Goal: Use online tool/utility: Utilize a website feature to perform a specific function

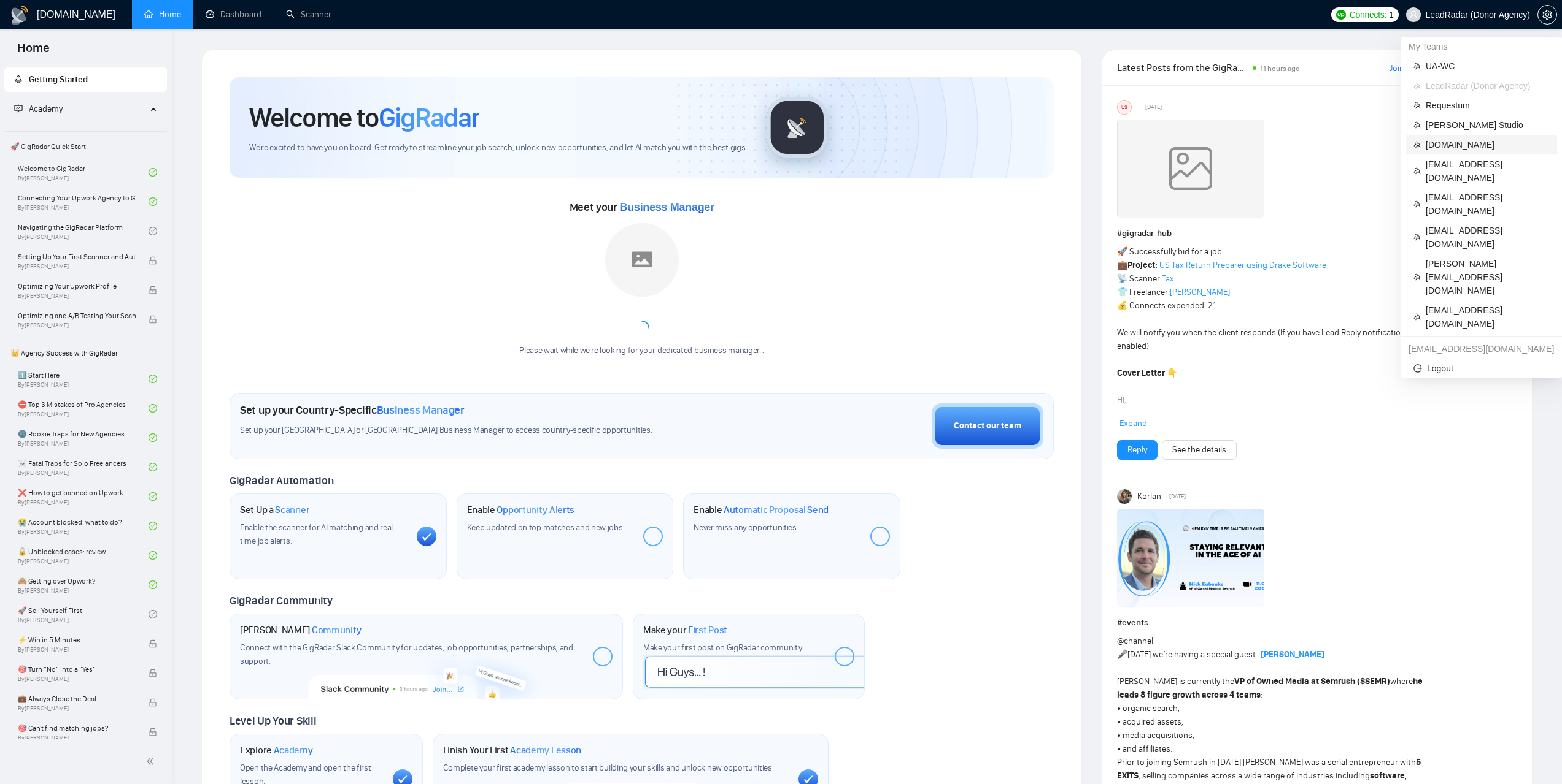
click at [1453, 151] on li "[DOMAIN_NAME]" at bounding box center [1481, 145] width 151 height 20
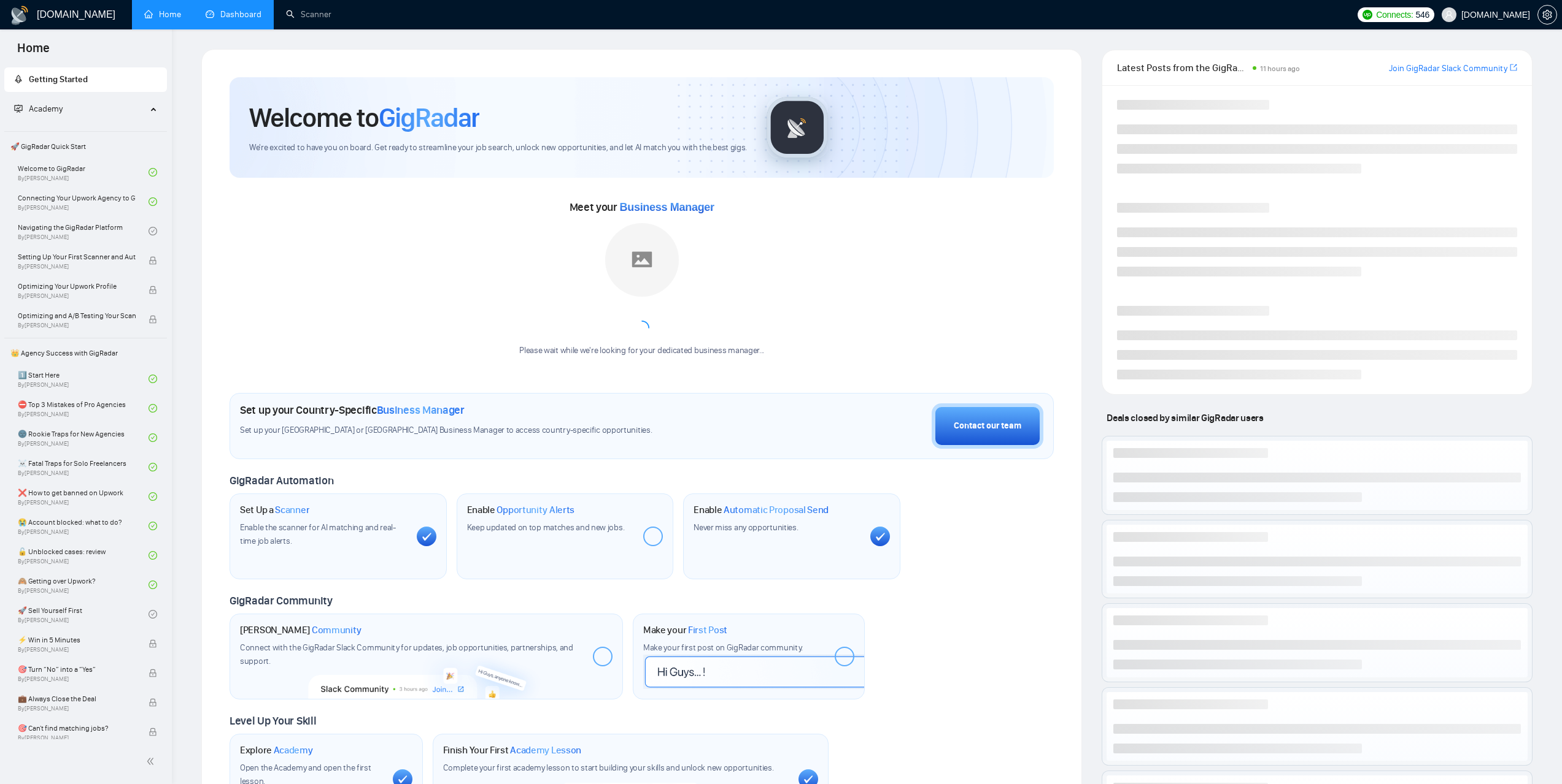
click at [252, 12] on link "Dashboard" at bounding box center [234, 14] width 56 height 10
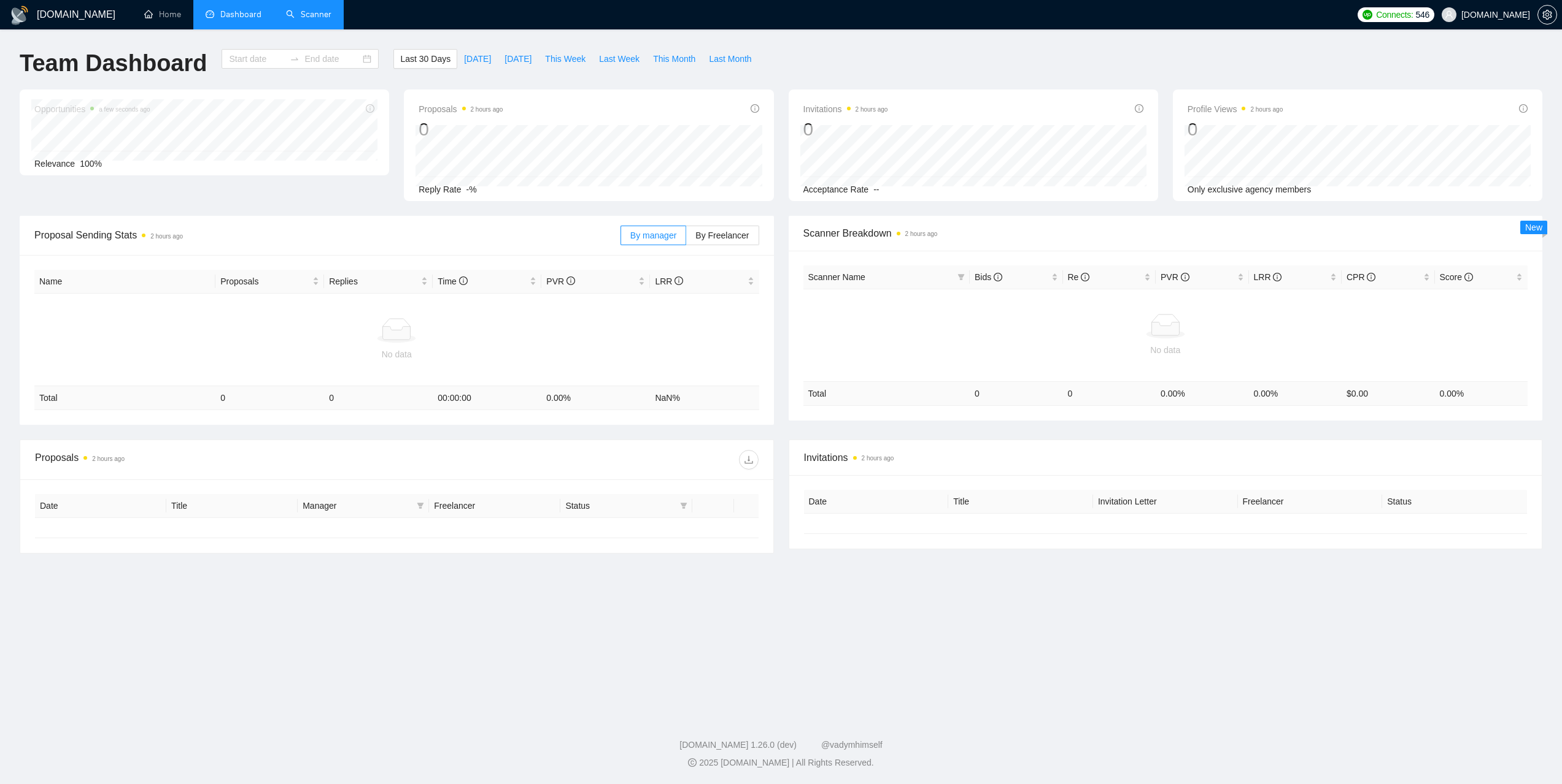
type input "[DATE]"
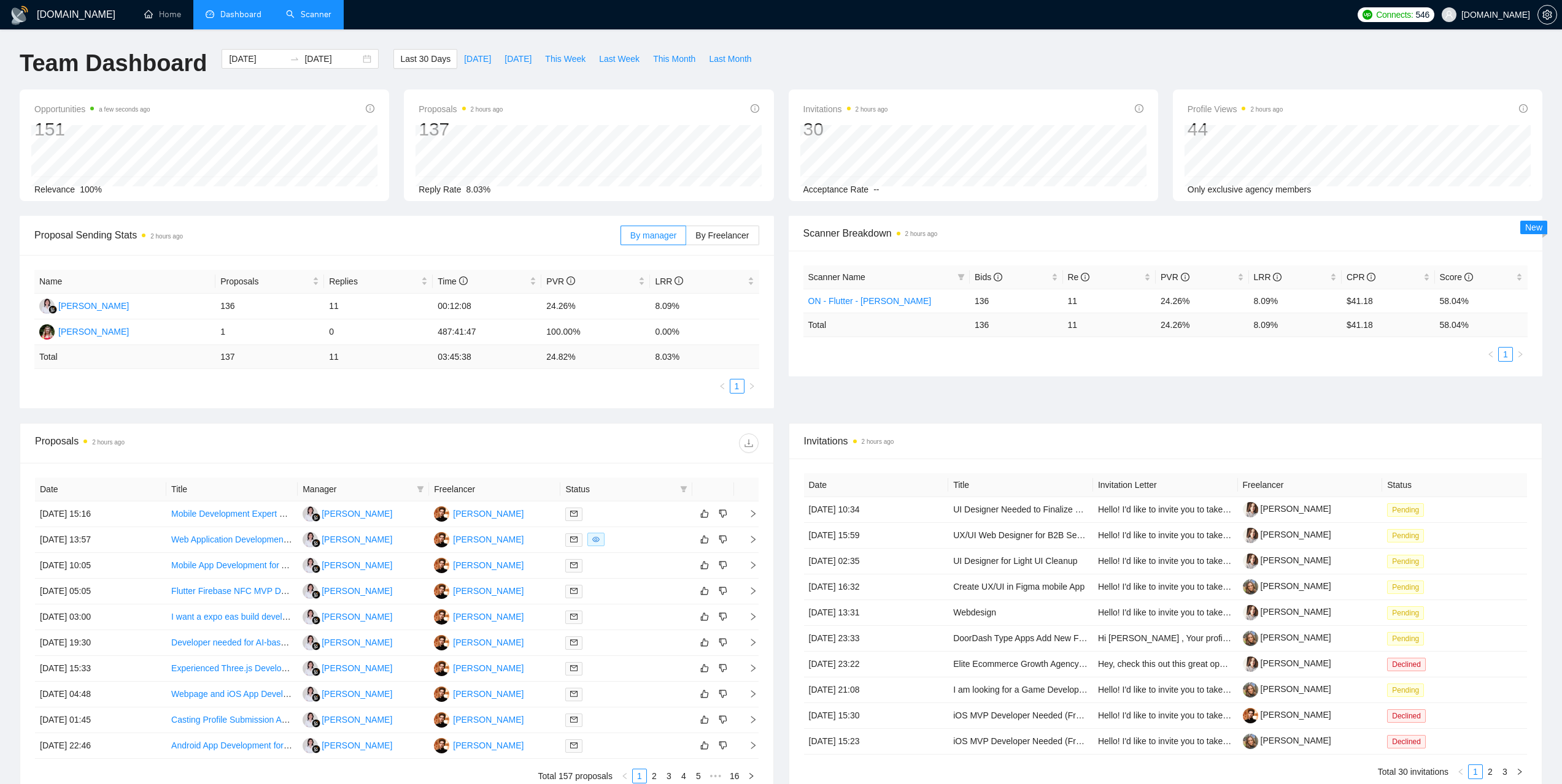
click at [324, 17] on link "Scanner" at bounding box center [309, 14] width 46 height 10
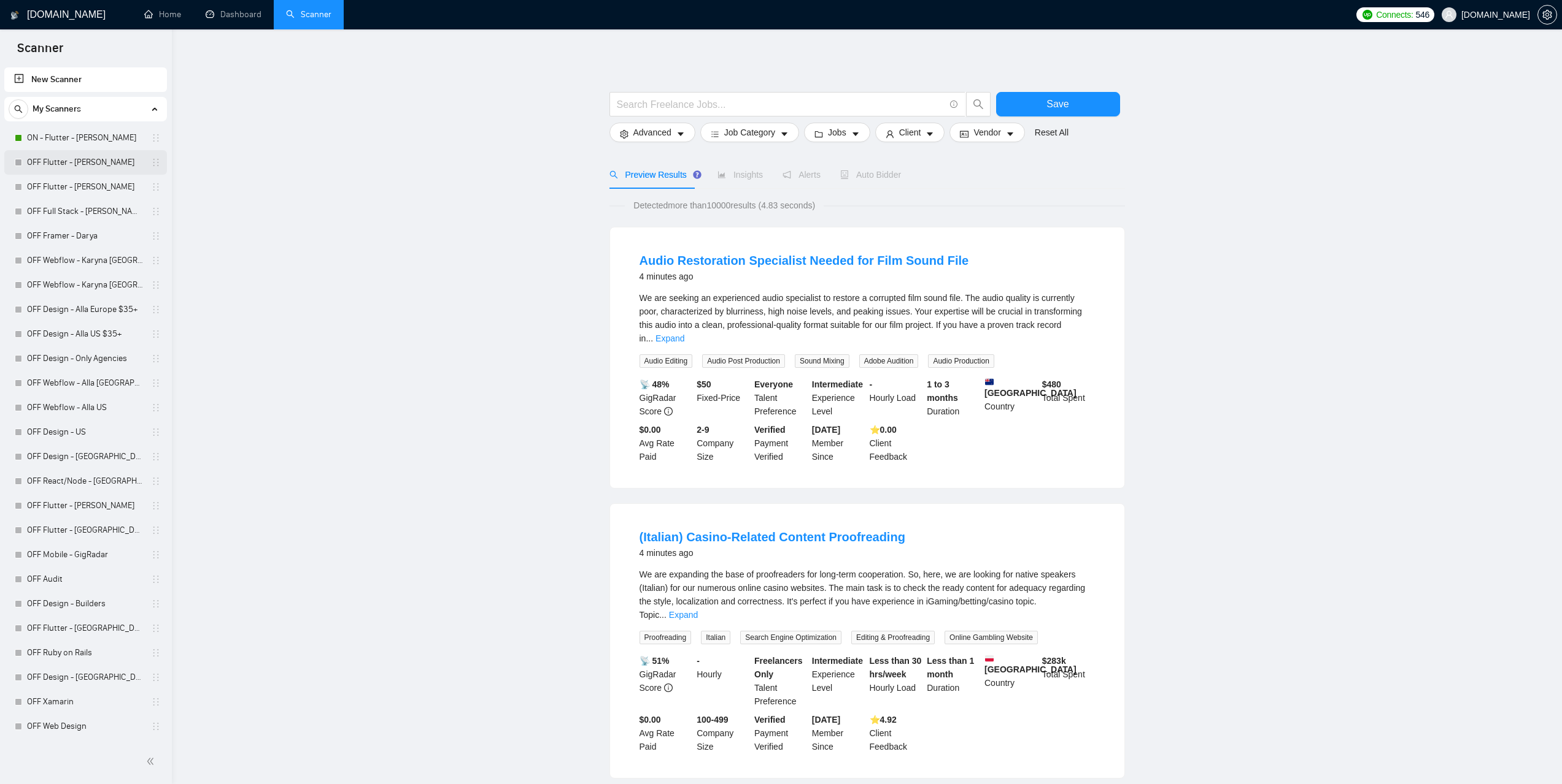
drag, startPoint x: 70, startPoint y: 139, endPoint x: 143, endPoint y: 171, distance: 79.7
click at [71, 139] on link "ON - Flutter - [PERSON_NAME]" at bounding box center [85, 138] width 116 height 25
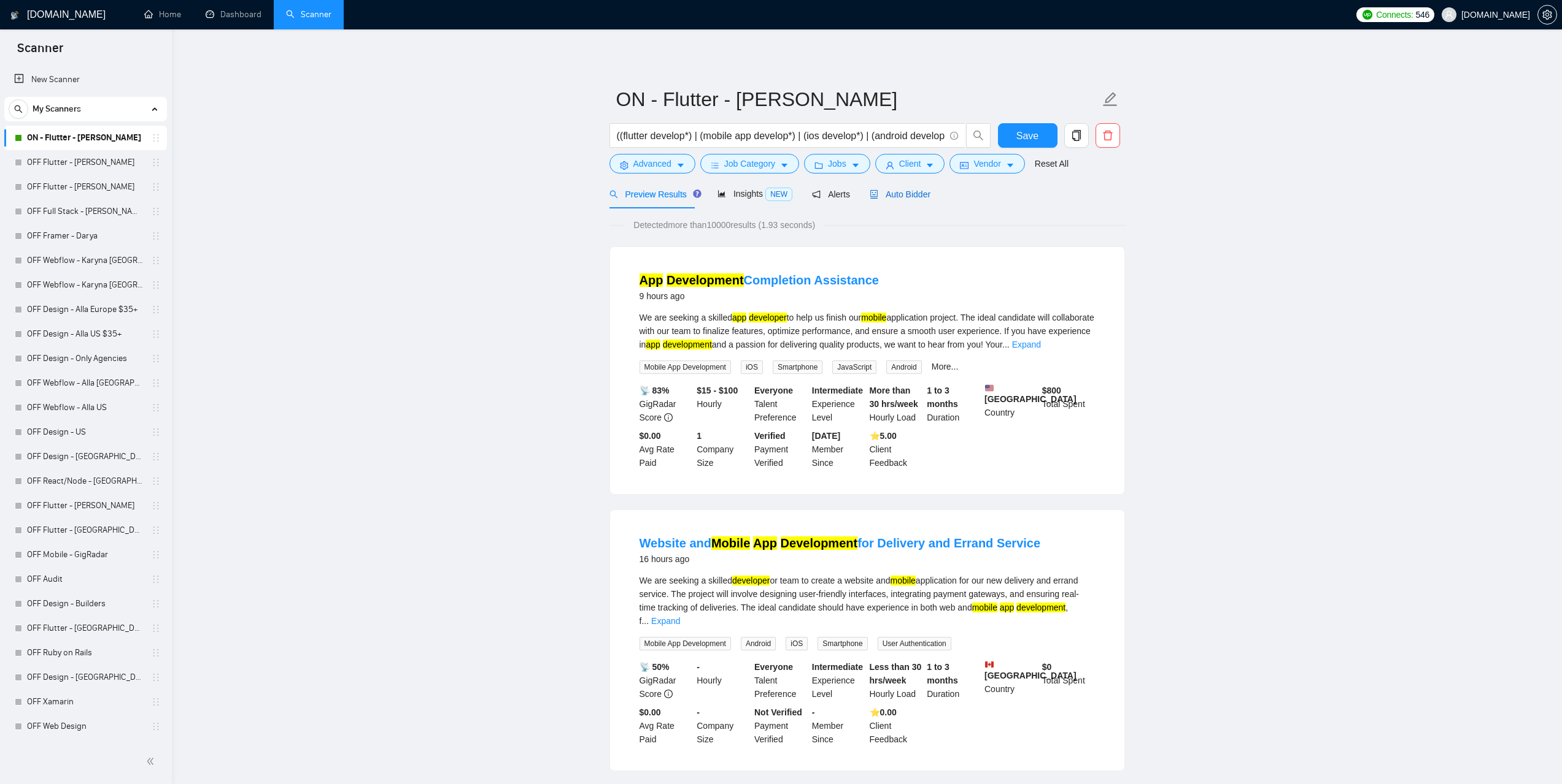
click at [900, 195] on span "Auto Bidder" at bounding box center [899, 195] width 61 height 10
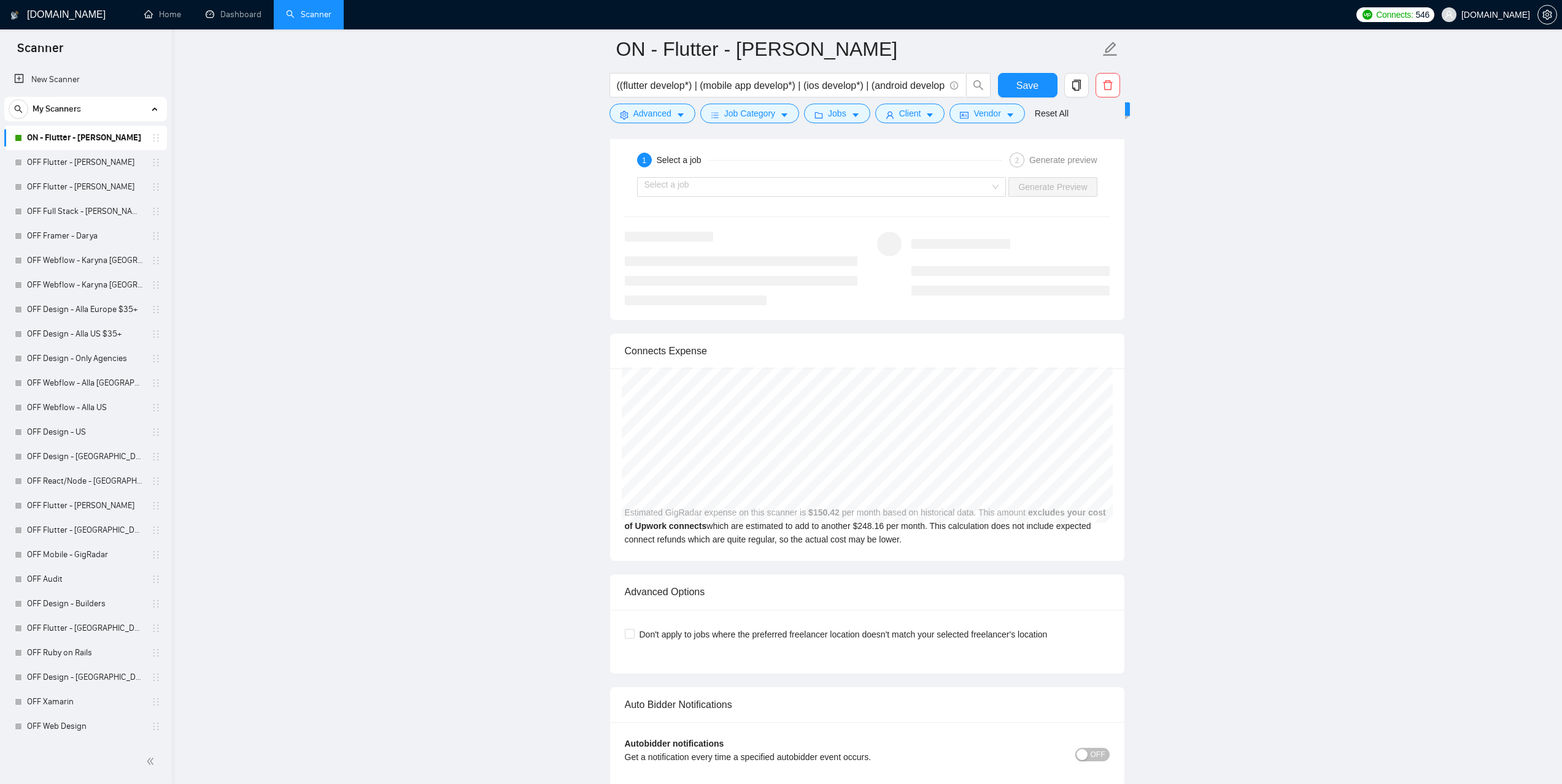
scroll to position [2698, 0]
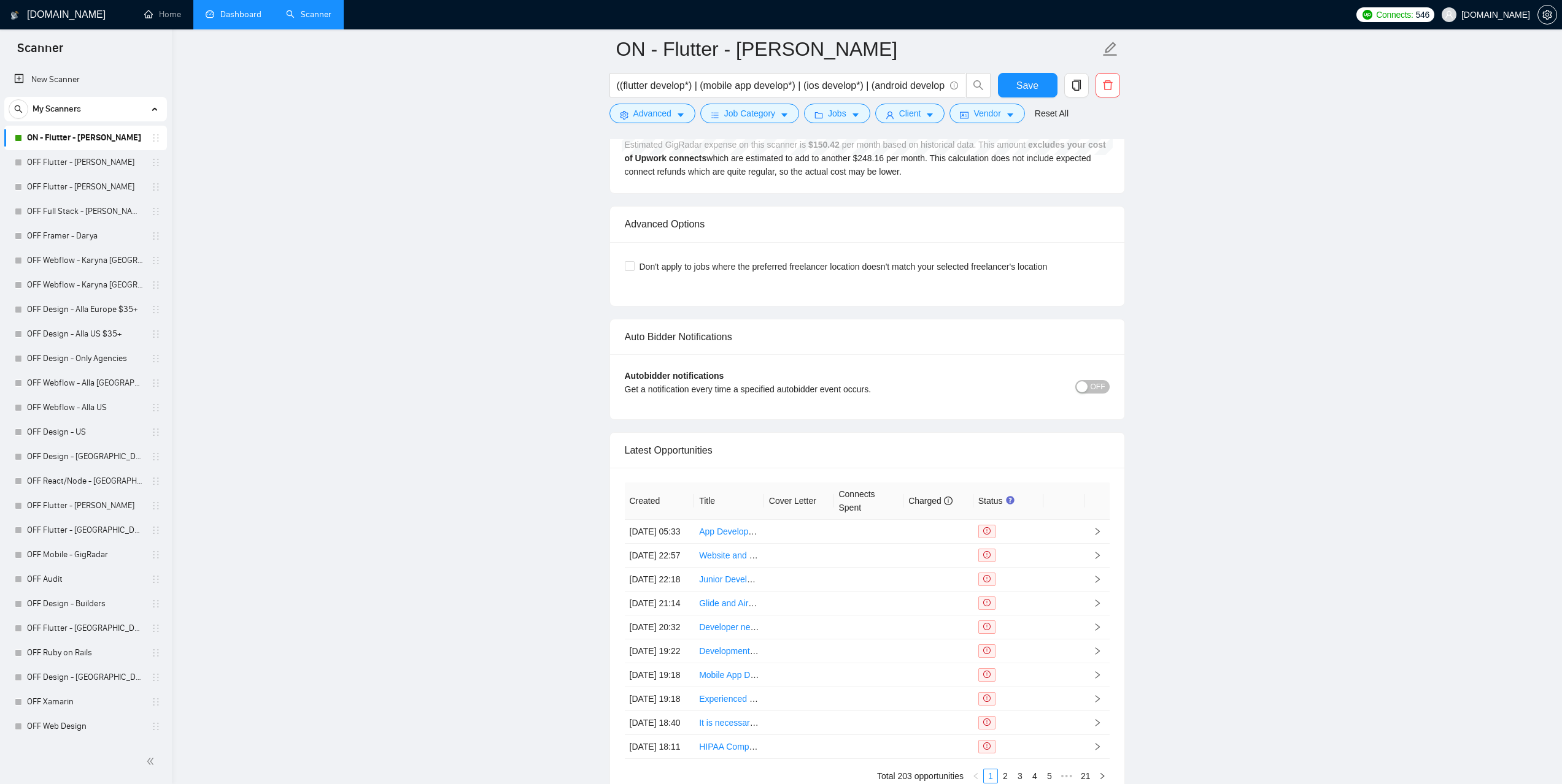
click at [238, 20] on link "Dashboard" at bounding box center [234, 14] width 56 height 10
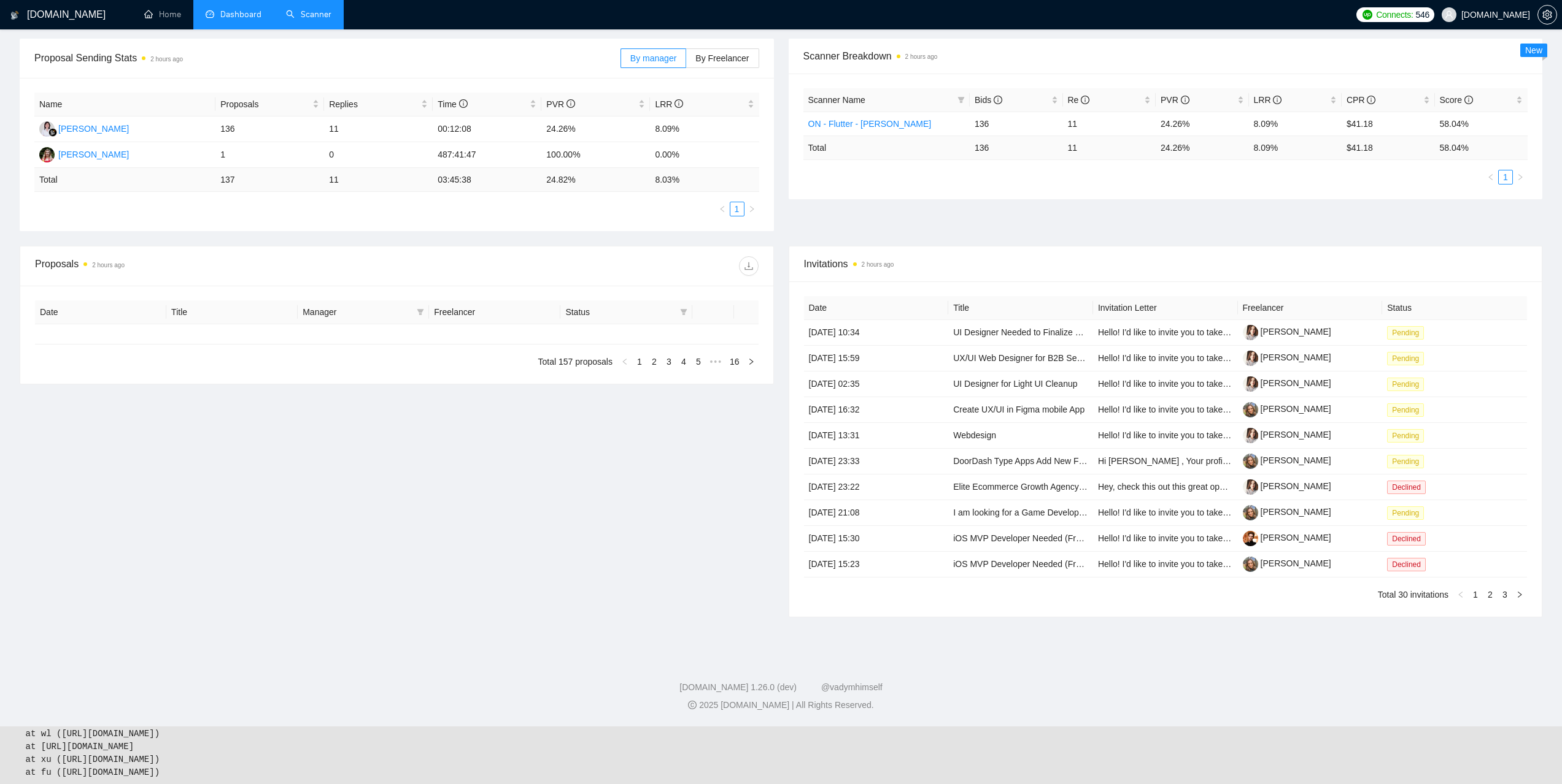
type input "[DATE]"
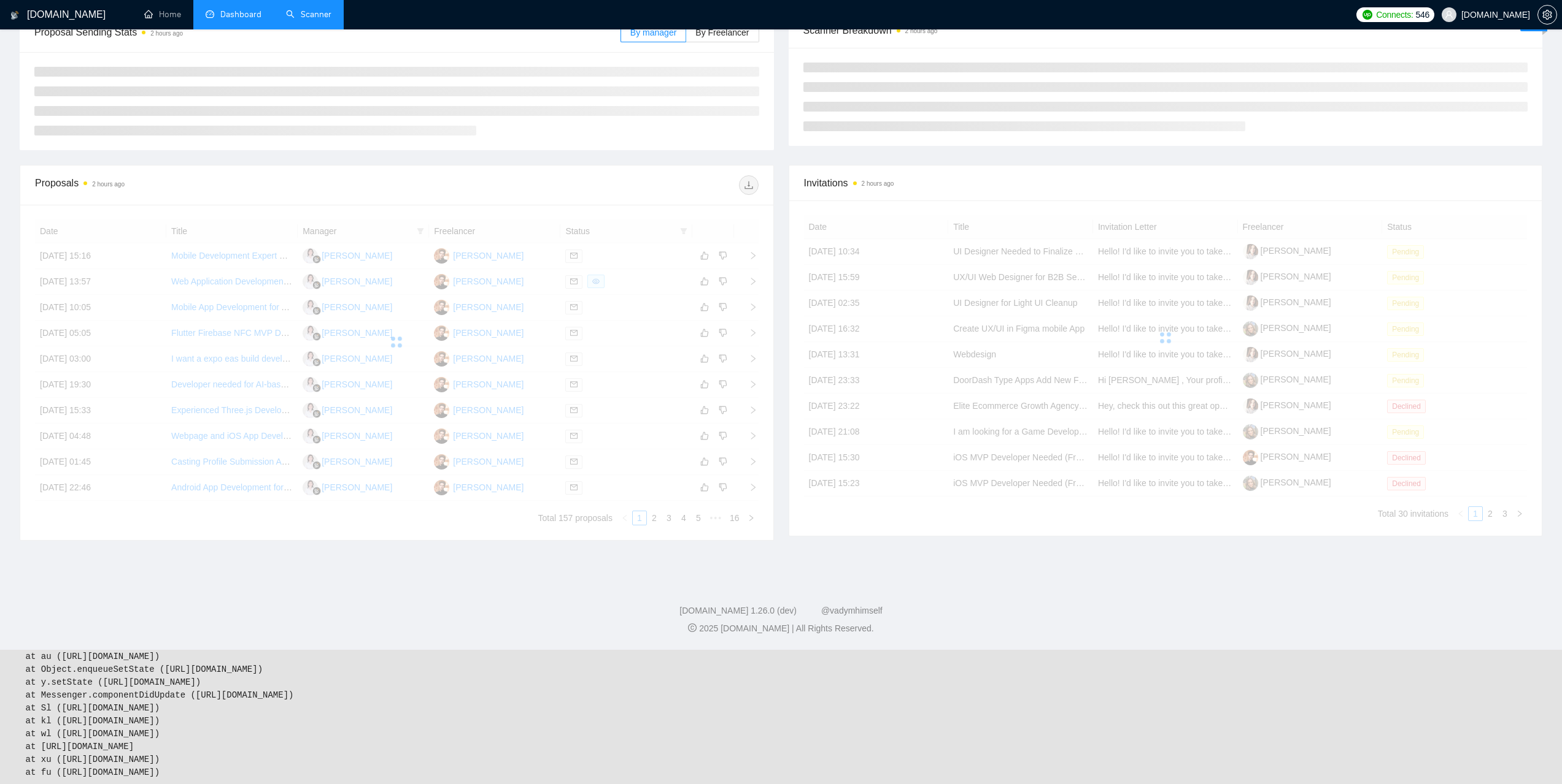
scroll to position [177, 0]
